Goal: Transaction & Acquisition: Purchase product/service

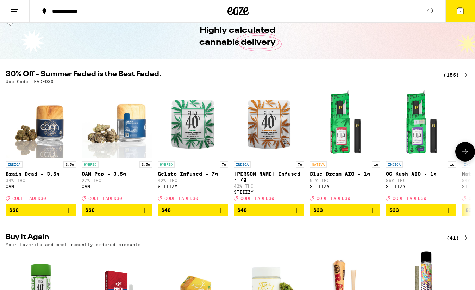
scroll to position [31, 0]
click at [448, 75] on div "(155)" at bounding box center [456, 75] width 26 height 8
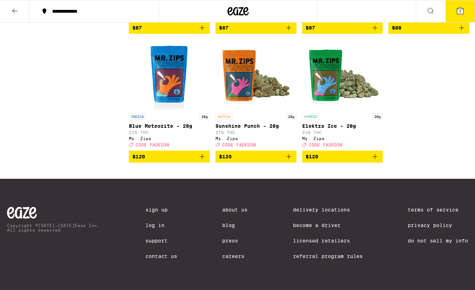
scroll to position [5309, 0]
